Goal: Task Accomplishment & Management: Manage account settings

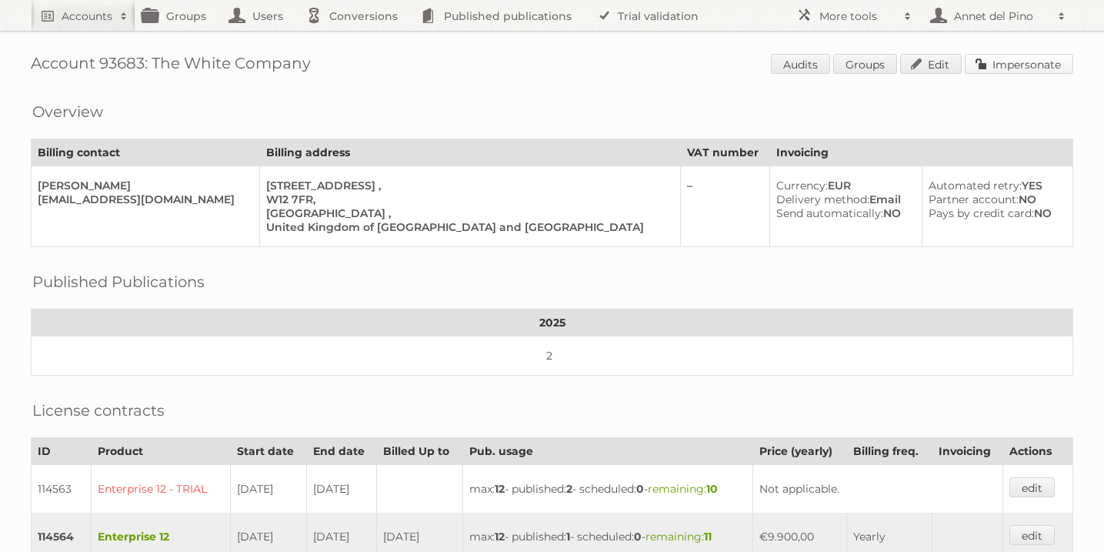
click at [1035, 54] on link "Impersonate" at bounding box center [1019, 64] width 108 height 20
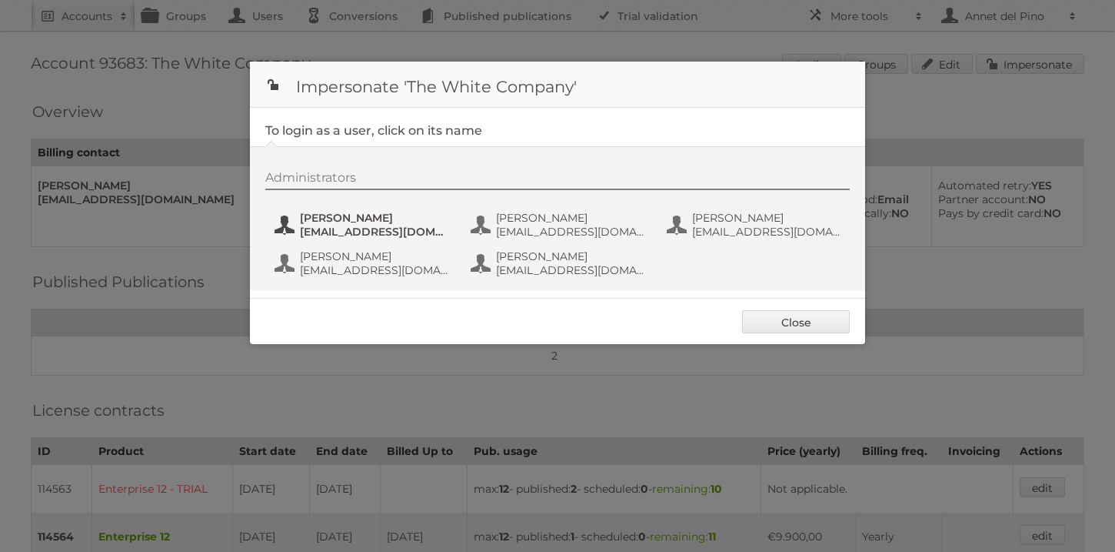
click at [338, 210] on button "Julia Lim JuLim@thewhitecompany.com" at bounding box center [363, 224] width 181 height 31
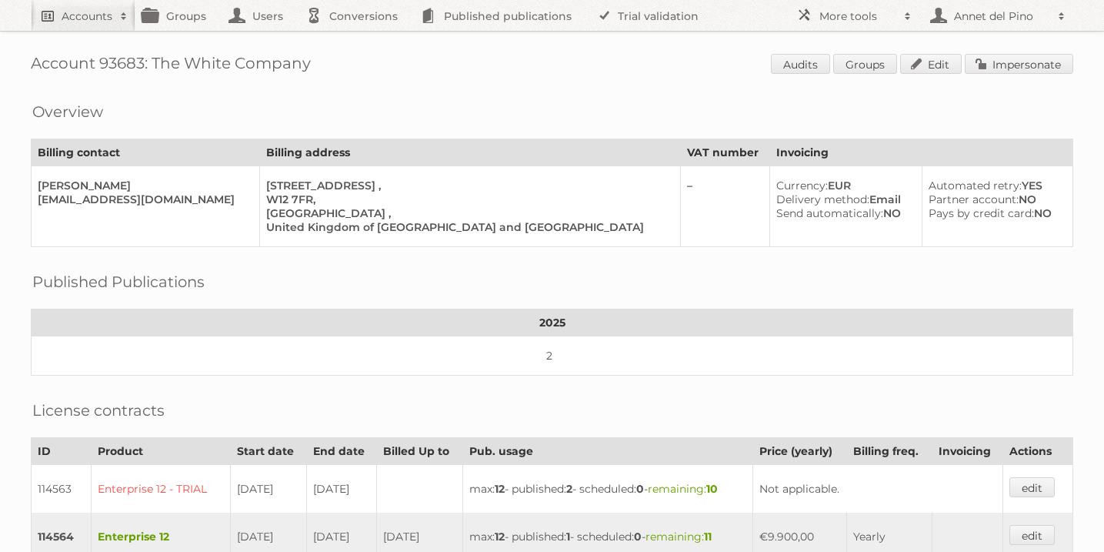
click at [95, 13] on h2 "Accounts" at bounding box center [87, 15] width 51 height 15
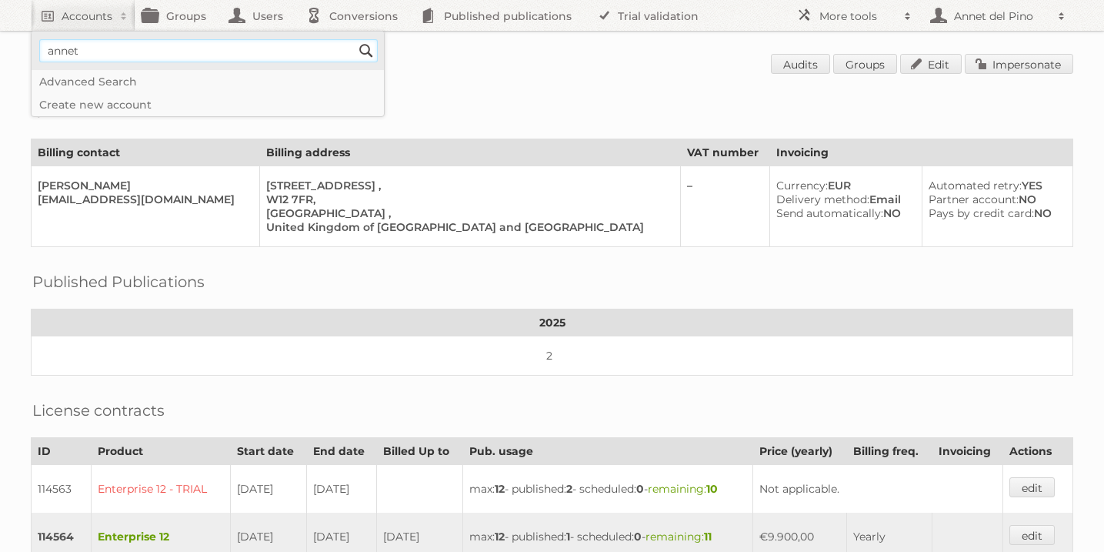
type input"] "annet@publitas.com"
click at [368, 49] on input "Search" at bounding box center [366, 50] width 23 height 23
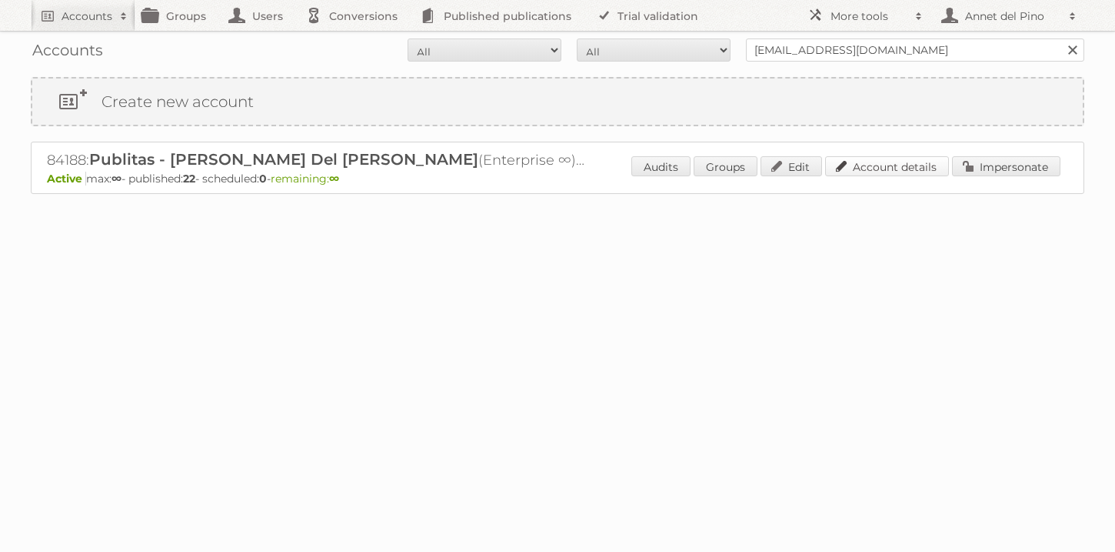
click at [871, 173] on link "Account details" at bounding box center [887, 166] width 124 height 20
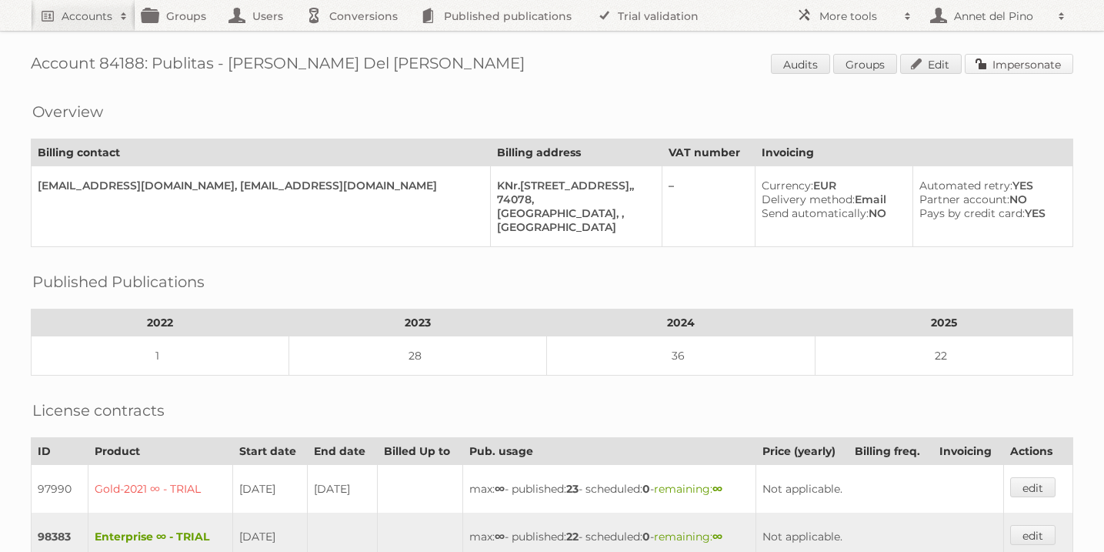
click at [1034, 63] on link "Impersonate" at bounding box center [1019, 64] width 108 height 20
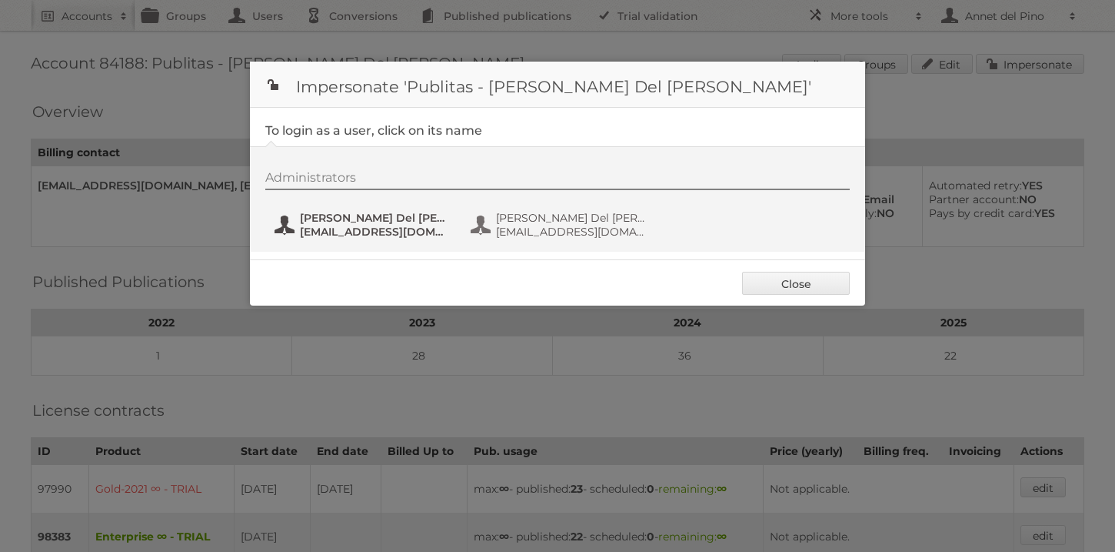
click at [342, 231] on span "annet@publitas.com" at bounding box center [374, 232] width 149 height 14
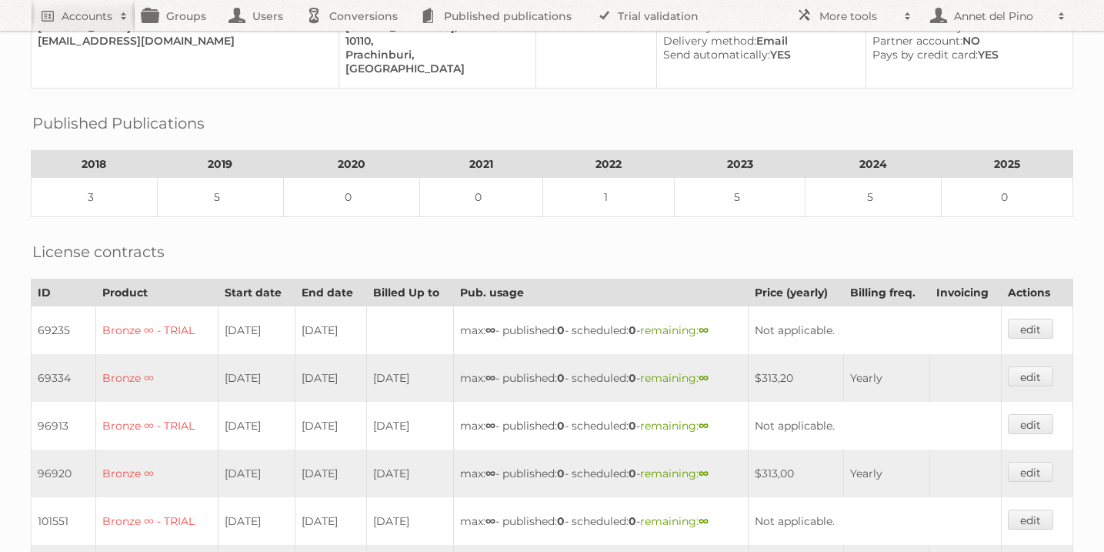
scroll to position [579, 0]
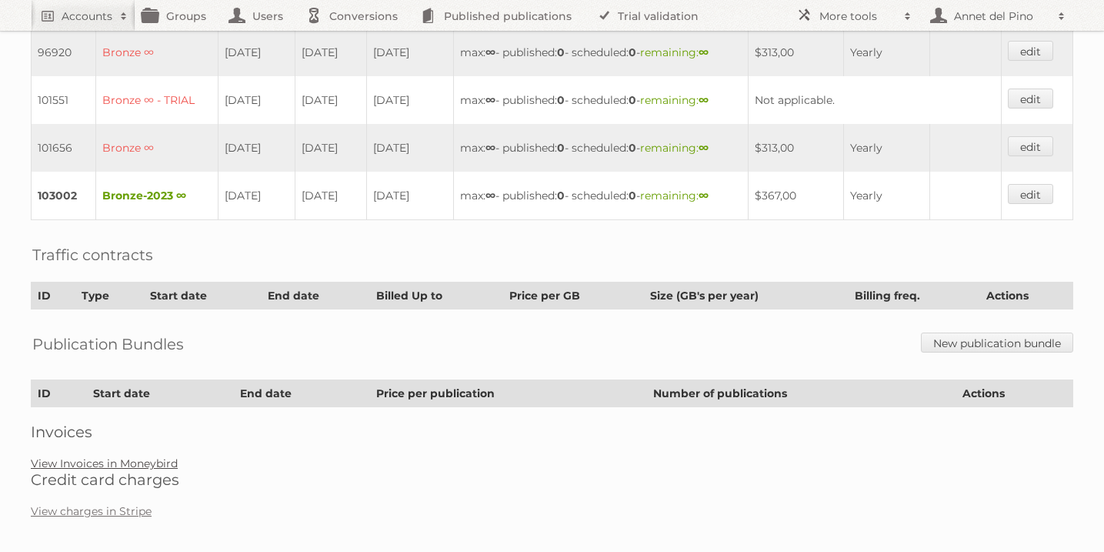
click at [148, 456] on link "View Invoices in Moneybird" at bounding box center [104, 463] width 147 height 14
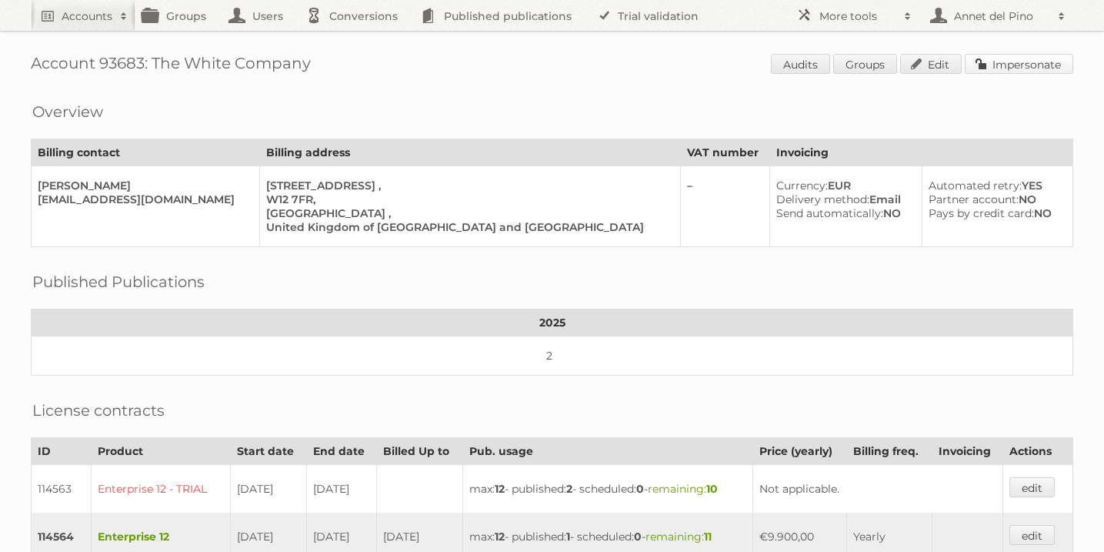
click at [993, 70] on link "Impersonate" at bounding box center [1019, 64] width 108 height 20
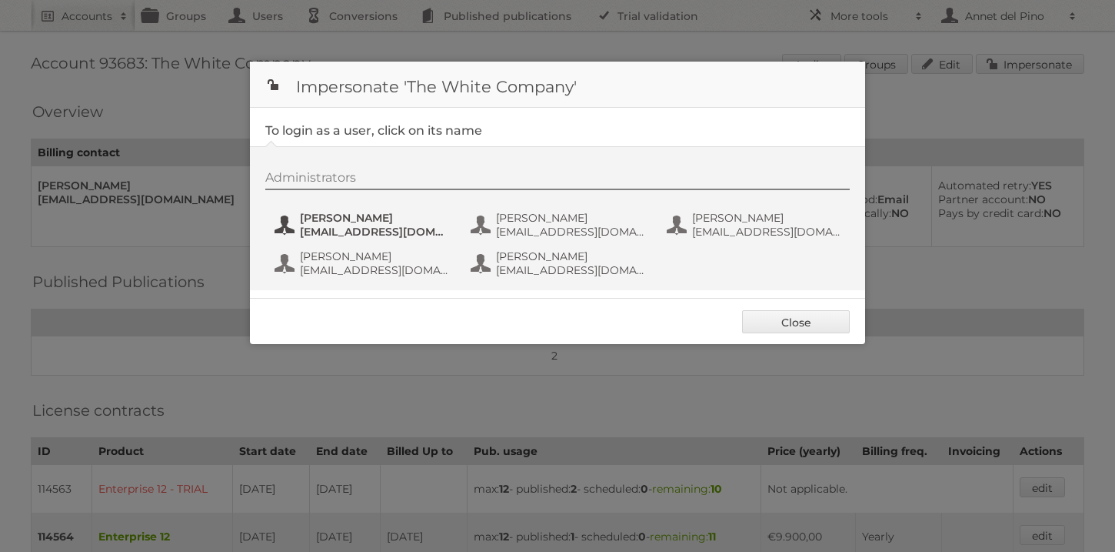
click at [378, 237] on span "[EMAIL_ADDRESS][DOMAIN_NAME]" at bounding box center [374, 232] width 149 height 14
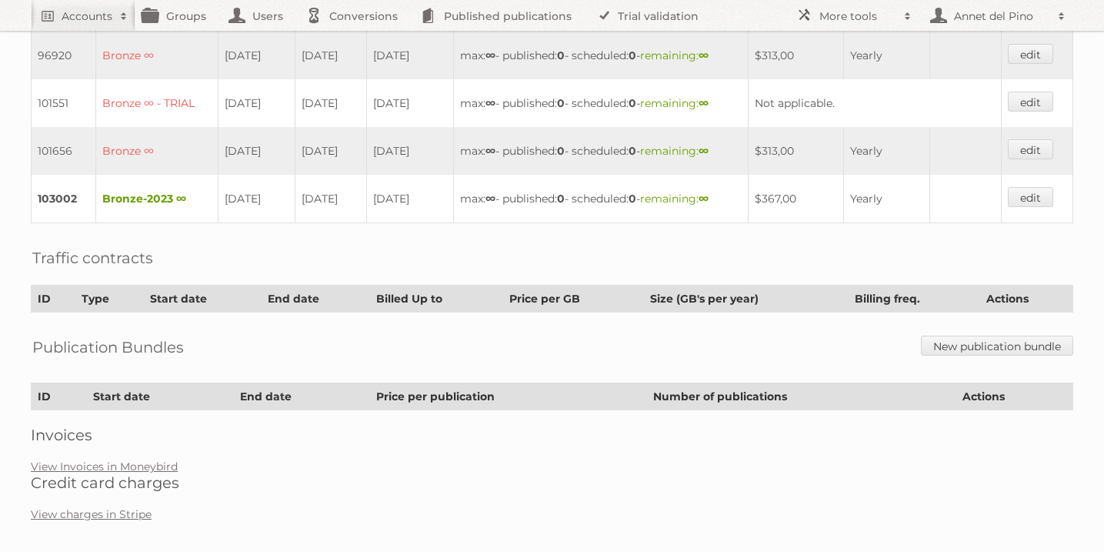
scroll to position [579, 0]
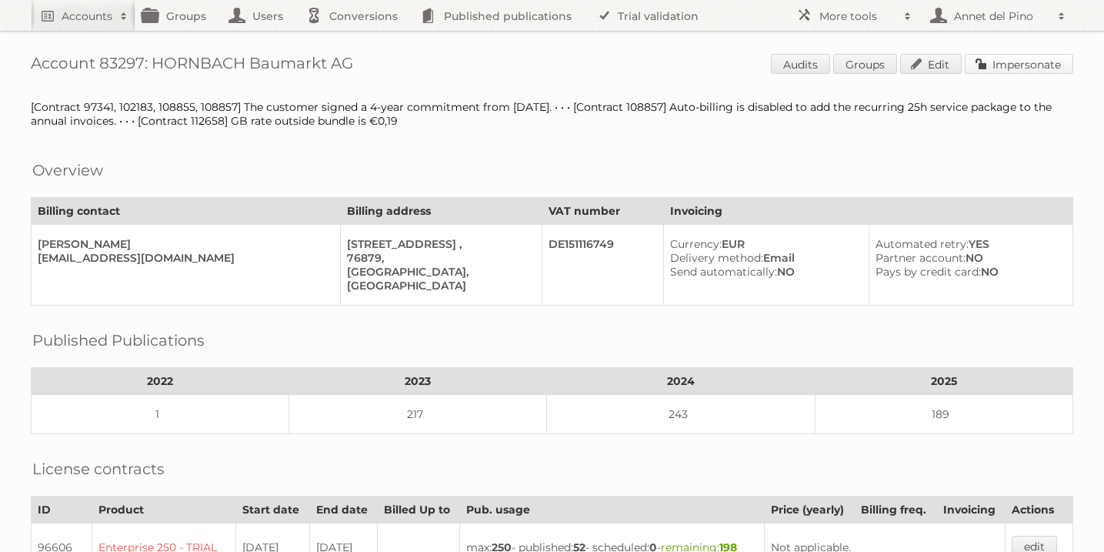
click at [1018, 58] on link "Impersonate" at bounding box center [1019, 64] width 108 height 20
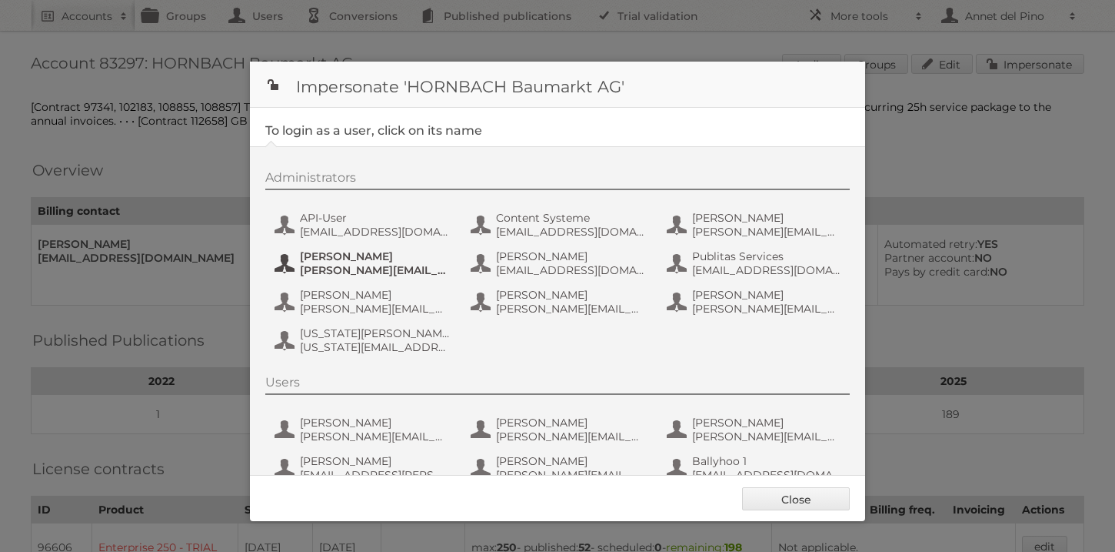
click at [360, 260] on span "Jens Nord" at bounding box center [374, 256] width 149 height 14
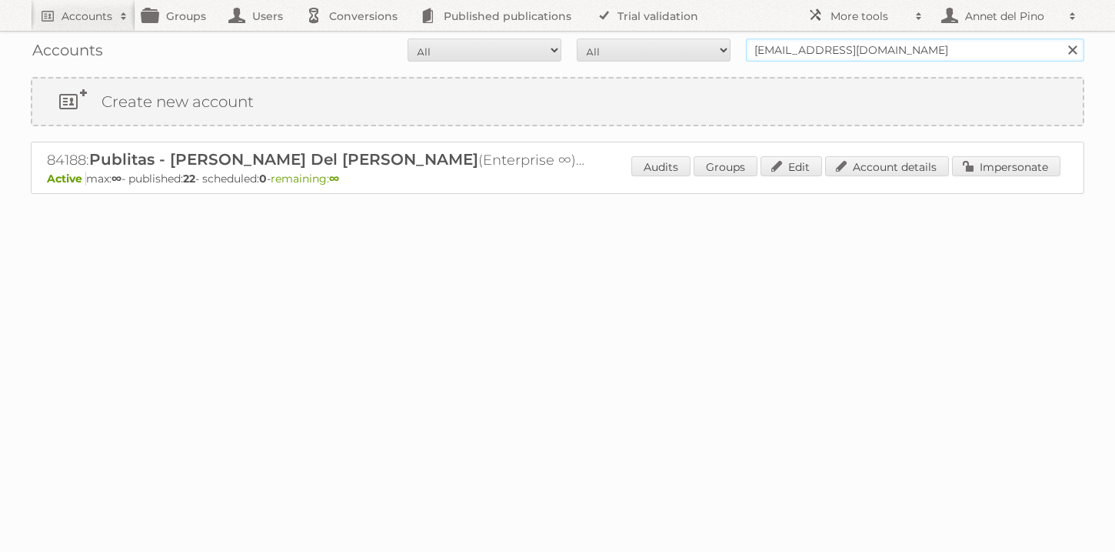
click at [802, 50] on input "[EMAIL_ADDRESS][DOMAIN_NAME]" at bounding box center [915, 49] width 338 height 23
type input "dm drogerie markt GmbH"
click at [1061, 38] on input "Search" at bounding box center [1072, 49] width 23 height 23
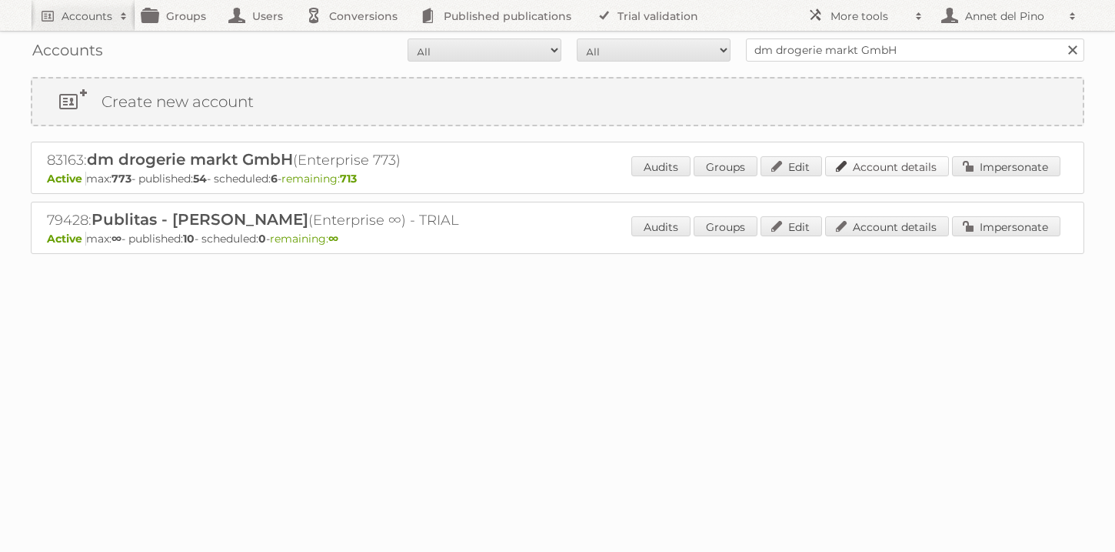
click at [902, 165] on link "Account details" at bounding box center [887, 166] width 124 height 20
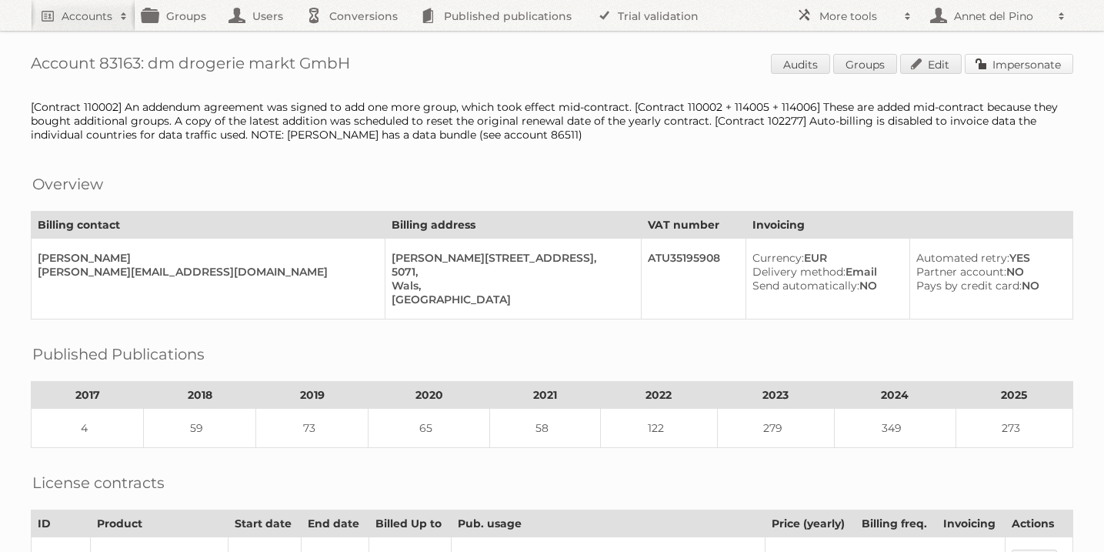
click at [1025, 60] on link "Impersonate" at bounding box center [1019, 64] width 108 height 20
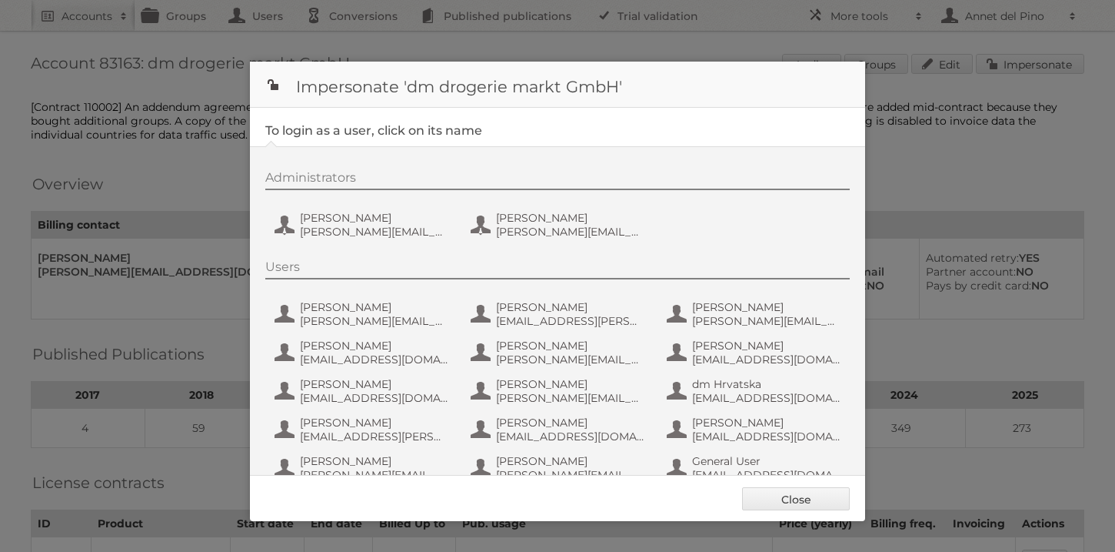
click at [419, 244] on div "Administrators [PERSON_NAME] [PERSON_NAME][EMAIL_ADDRESS][PERSON_NAME][DOMAIN_N…" at bounding box center [557, 532] width 615 height 772
click at [419, 242] on div "Administrators [PERSON_NAME] [PERSON_NAME][EMAIL_ADDRESS][PERSON_NAME][DOMAIN_N…" at bounding box center [565, 207] width 600 height 74
click at [408, 228] on span "[PERSON_NAME][EMAIL_ADDRESS][PERSON_NAME][DOMAIN_NAME]" at bounding box center [374, 232] width 149 height 14
